Goal: Check status: Check status

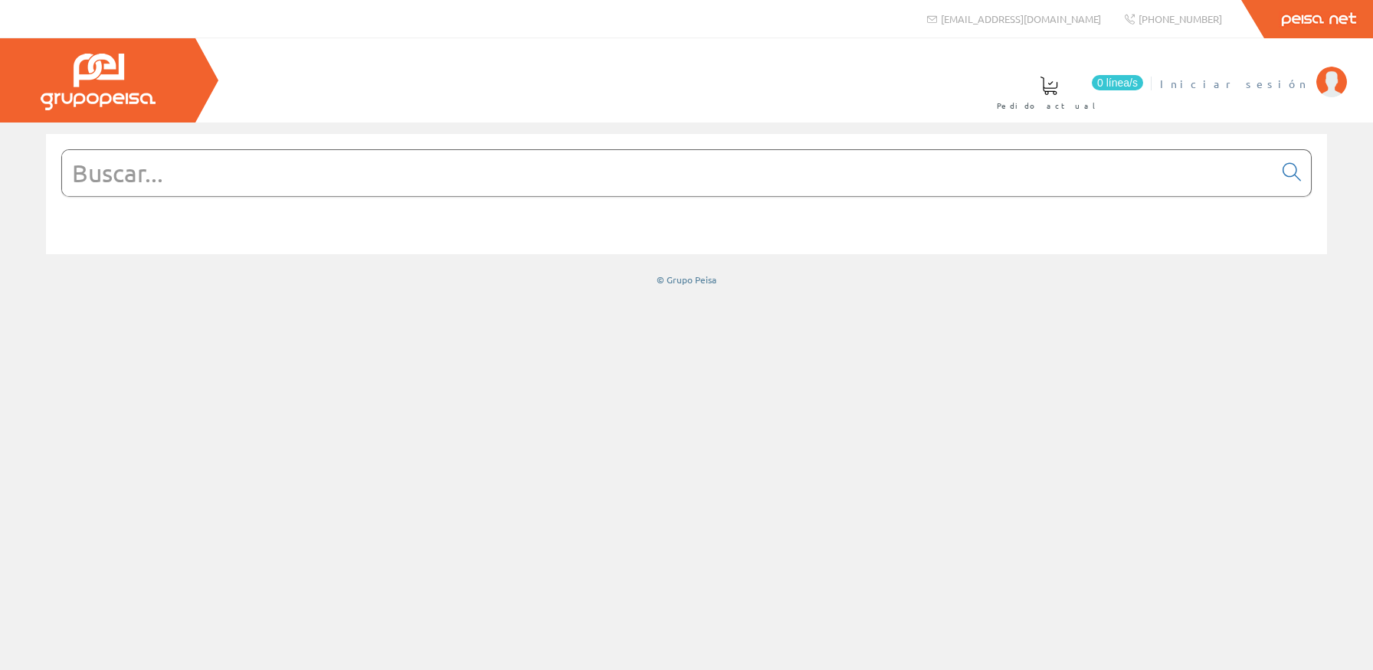
click at [1276, 77] on span "Iniciar sesión" at bounding box center [1234, 83] width 149 height 15
click at [1277, 70] on link "[PERSON_NAME]. [PERSON_NAME]" at bounding box center [1176, 71] width 341 height 15
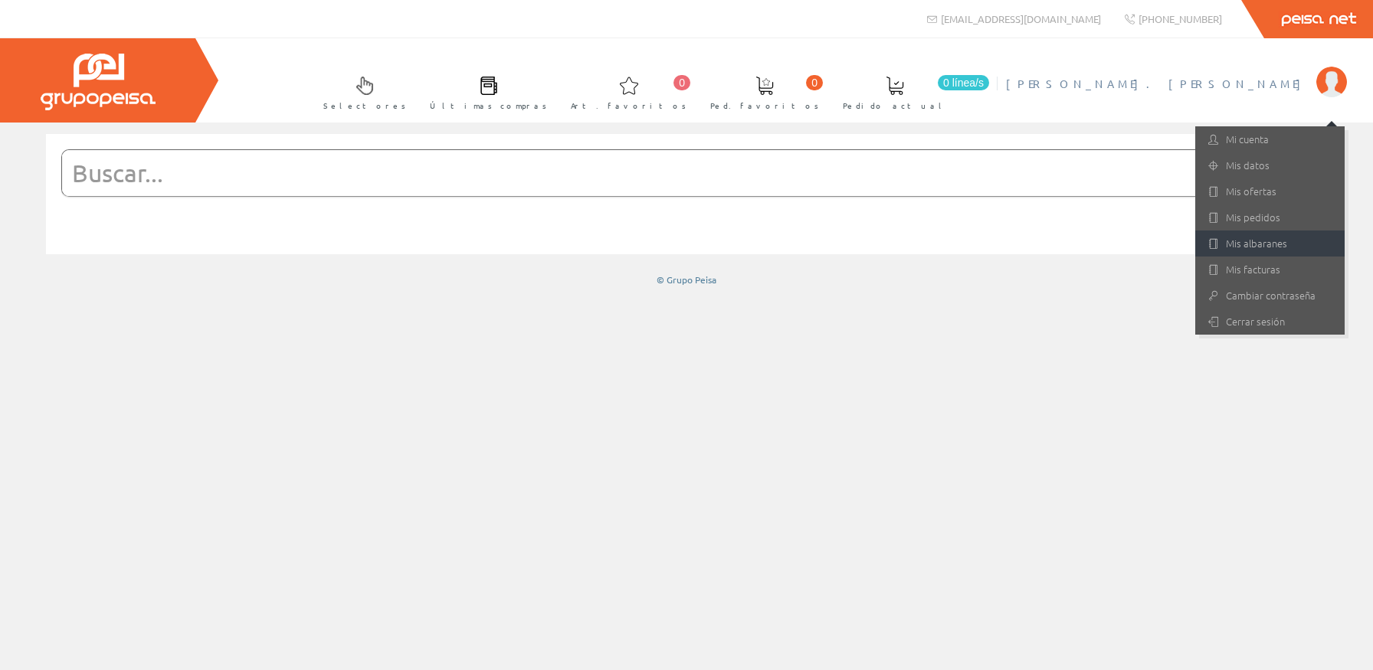
click at [1295, 241] on link "Mis albaranes" at bounding box center [1269, 244] width 149 height 26
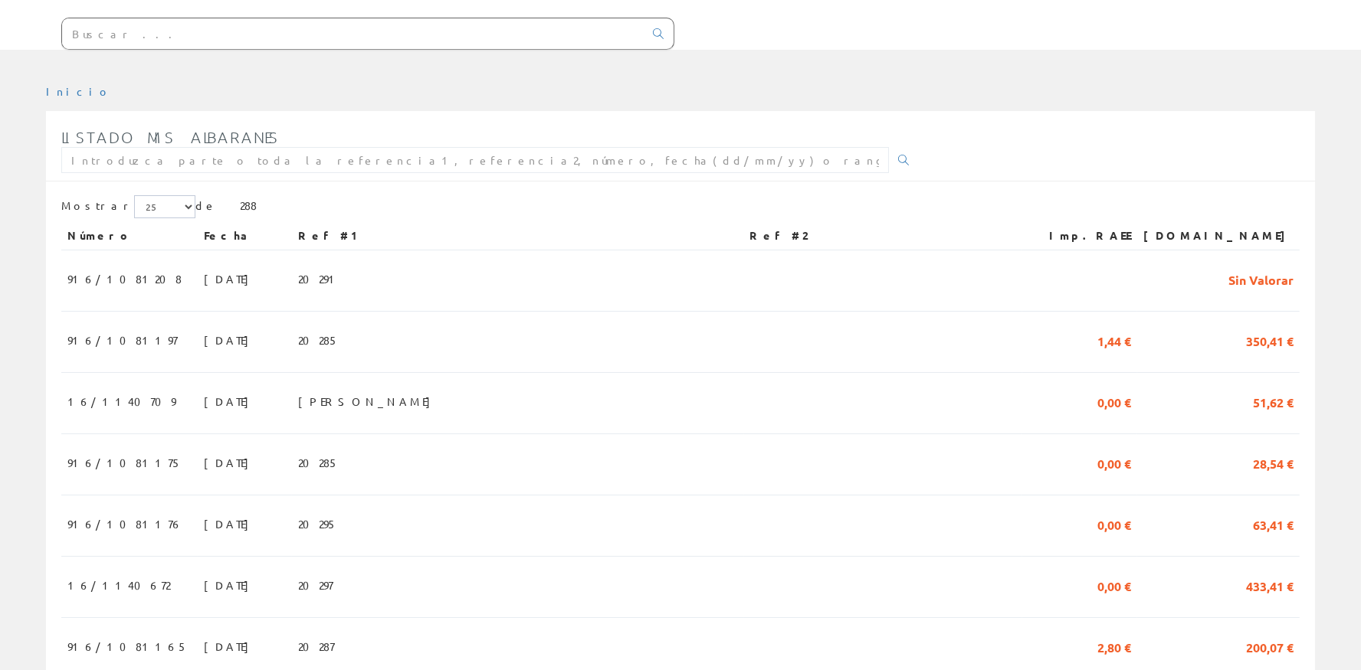
scroll to position [137, 0]
click at [236, 274] on td "25/08/2025" at bounding box center [245, 283] width 94 height 61
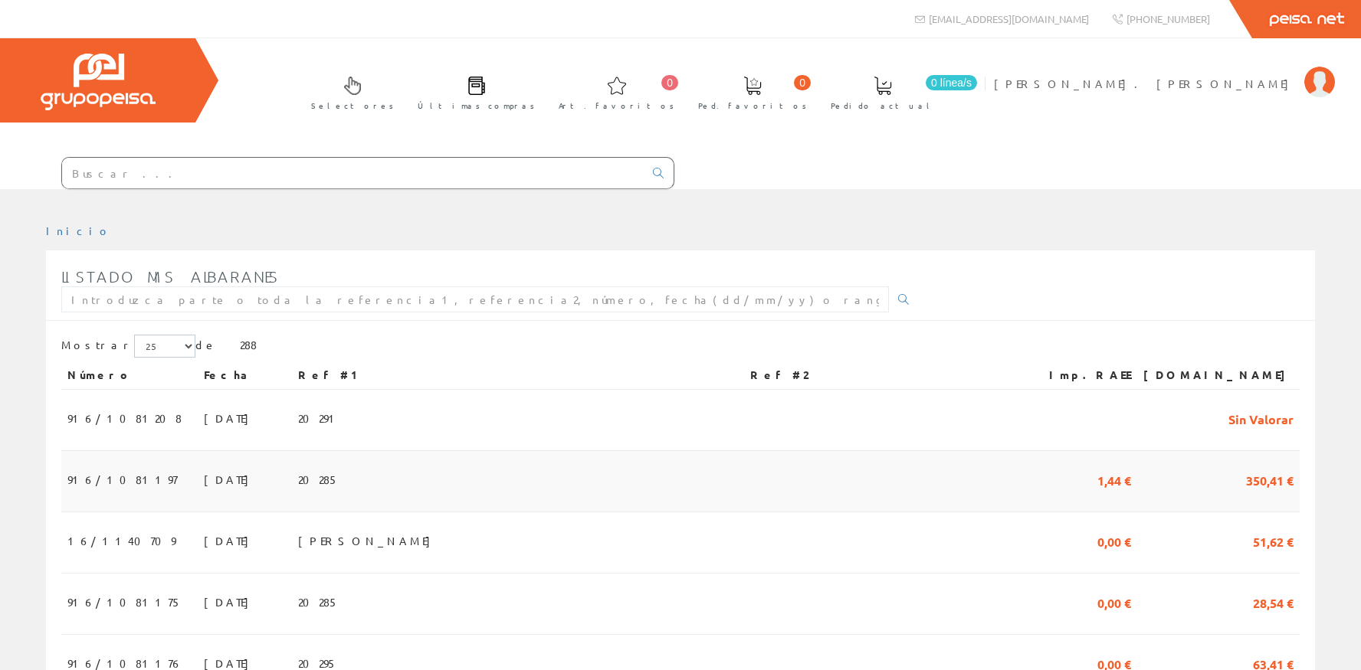
scroll to position [137, 0]
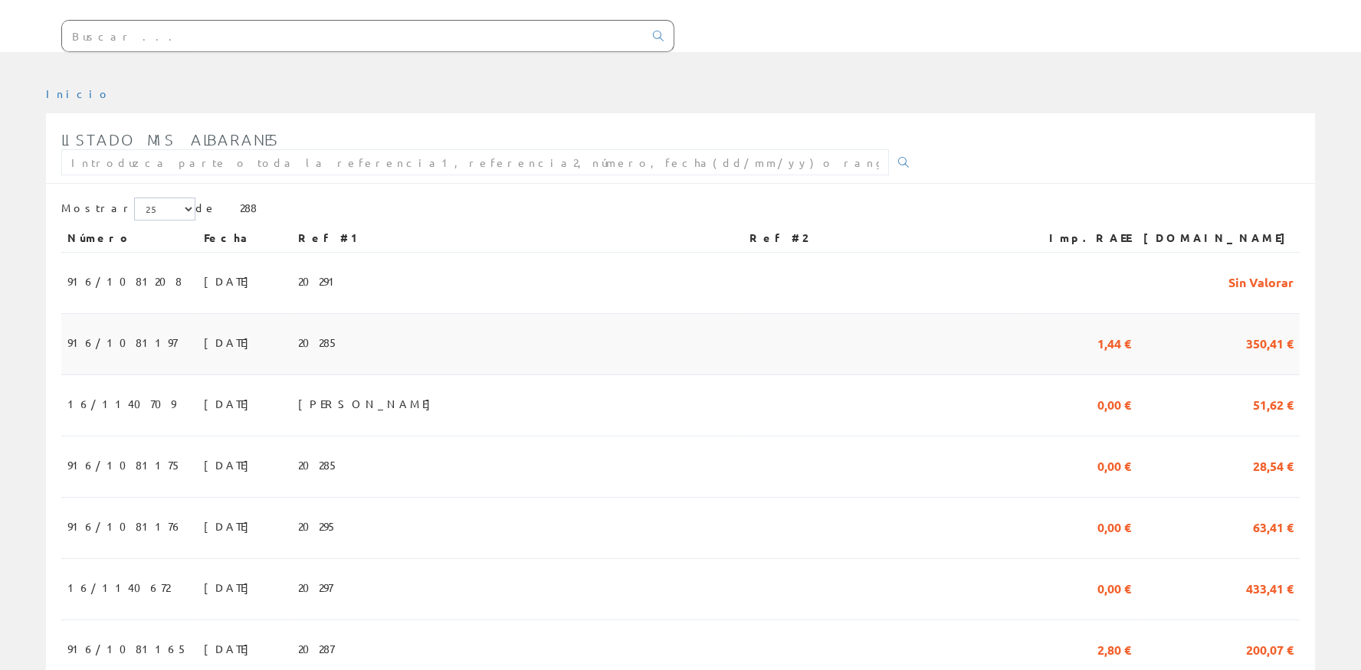
click at [313, 340] on span "20285" at bounding box center [318, 342] width 41 height 26
click at [309, 348] on span "20285" at bounding box center [318, 342] width 41 height 26
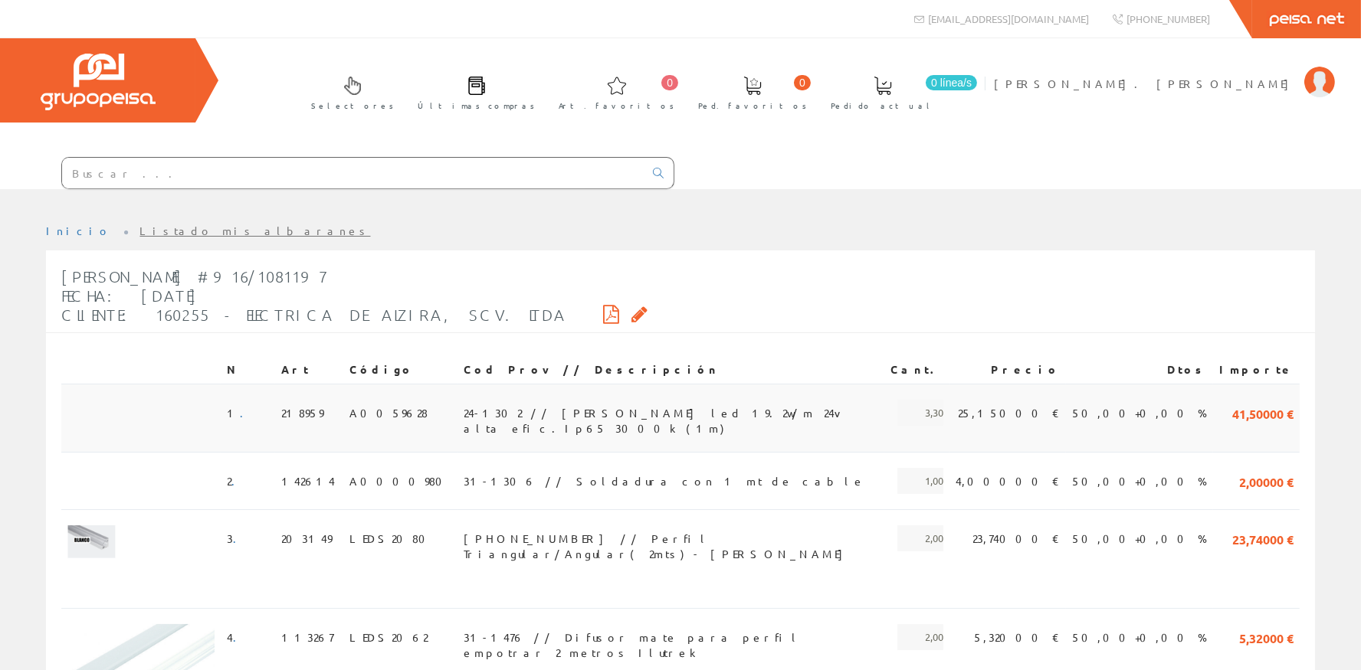
scroll to position [411, 0]
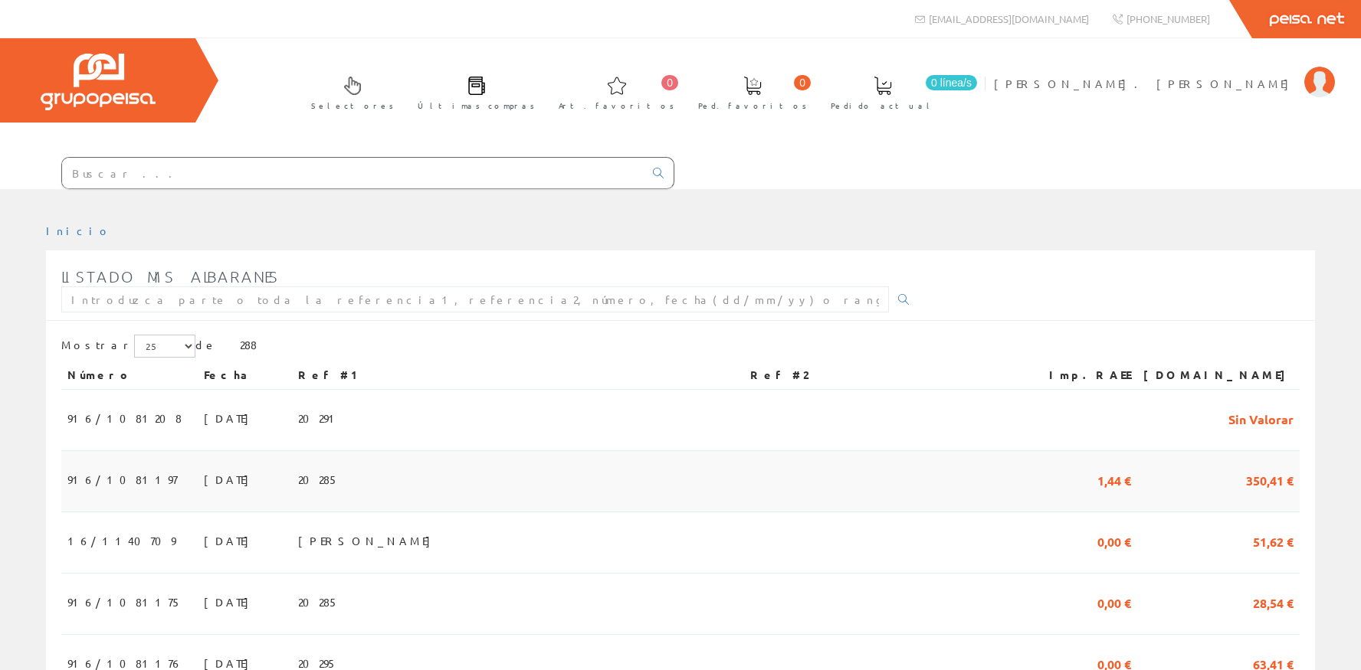
scroll to position [137, 0]
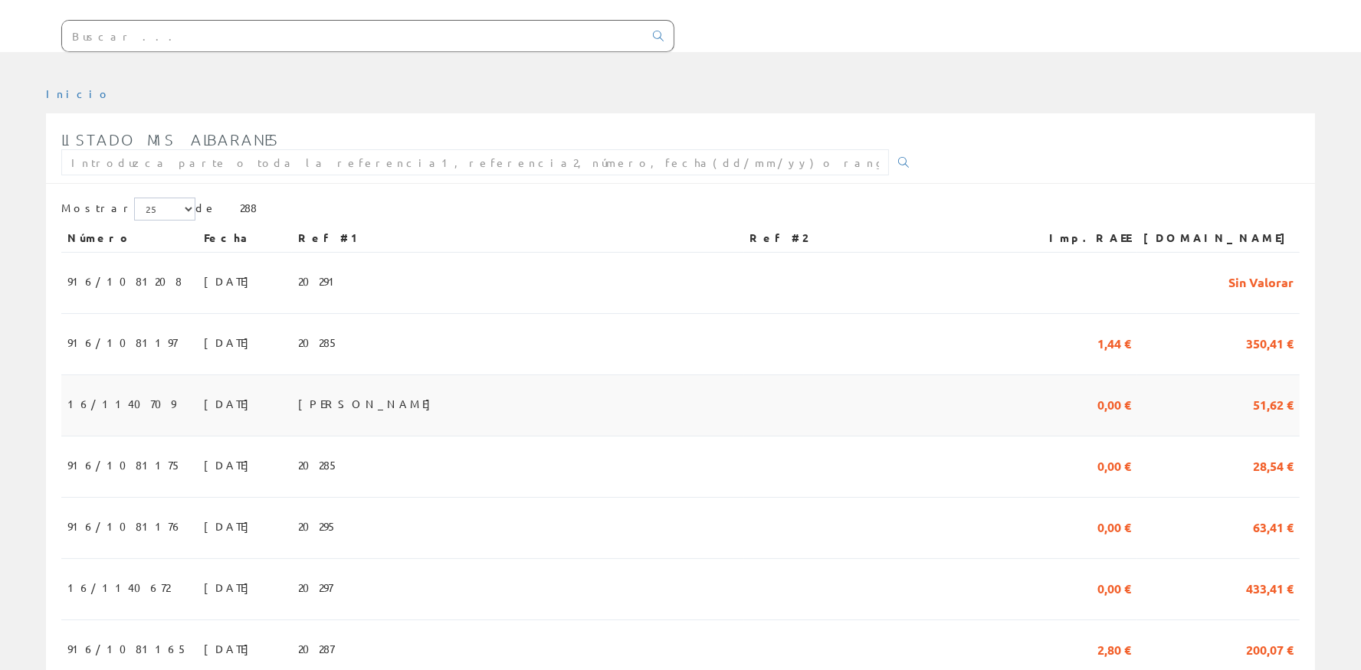
click at [341, 413] on span "CASTELLON" at bounding box center [368, 404] width 140 height 26
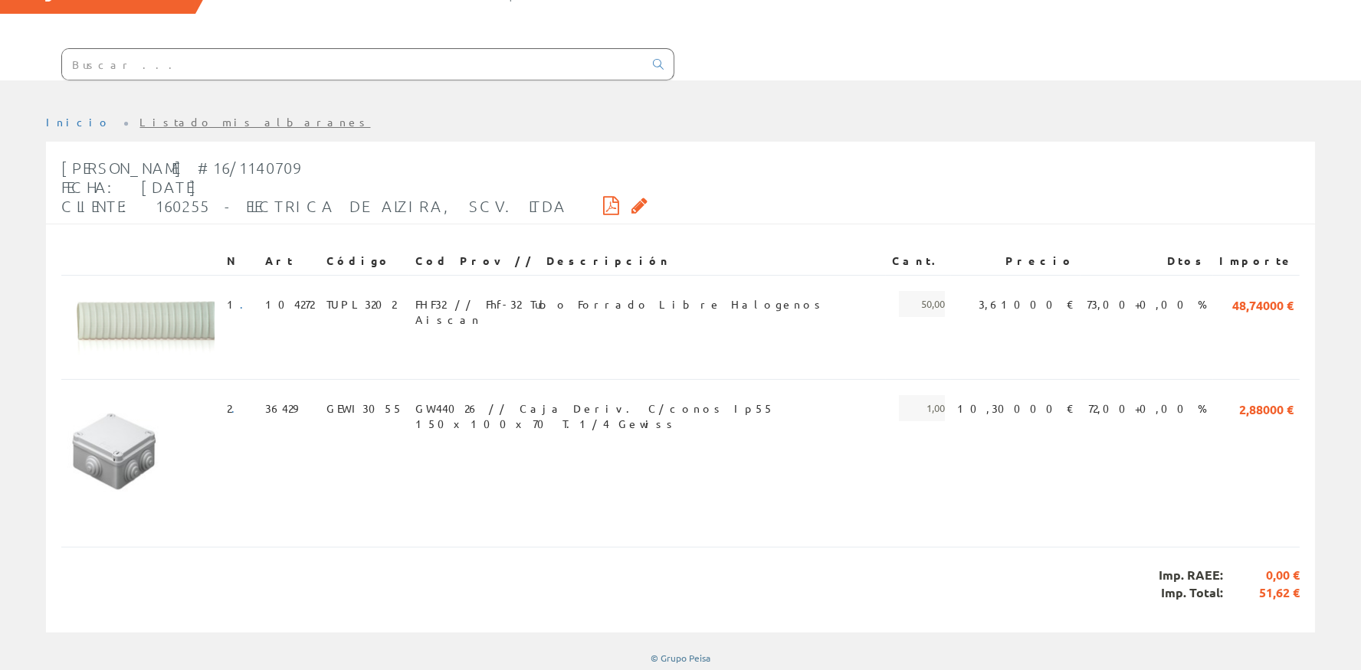
scroll to position [110, 0]
